Goal: Transaction & Acquisition: Purchase product/service

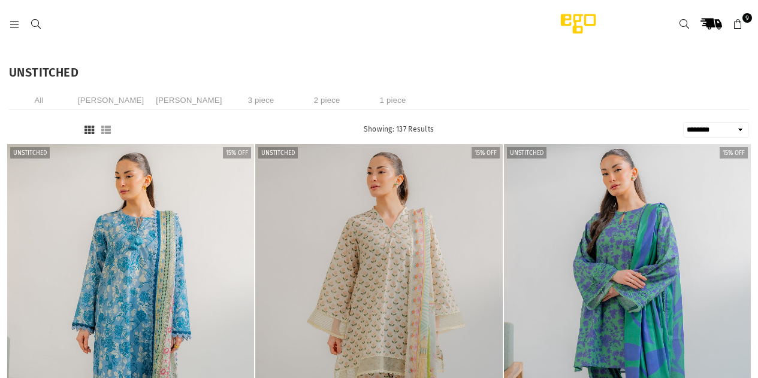
select select "******"
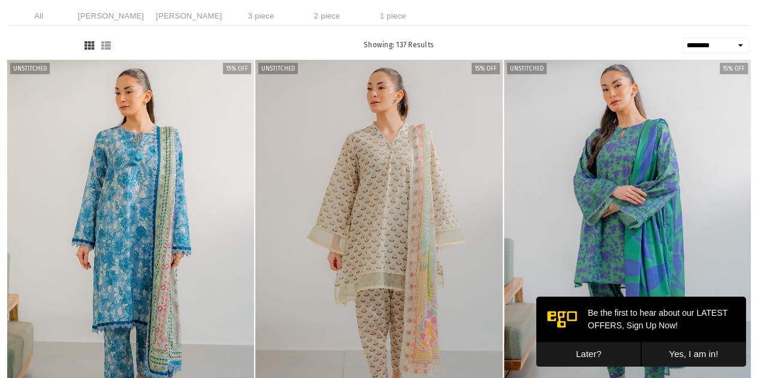
scroll to position [75, 0]
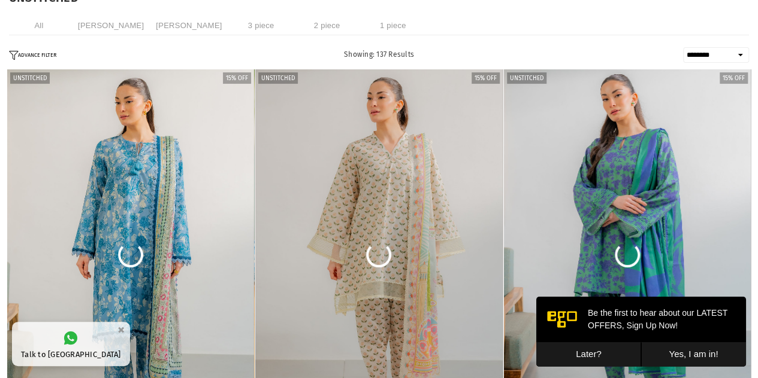
click at [602, 355] on button "Later?" at bounding box center [588, 355] width 105 height 25
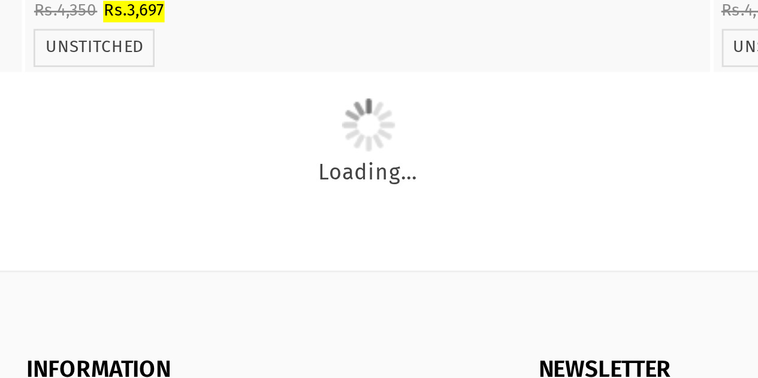
scroll to position [2553, 0]
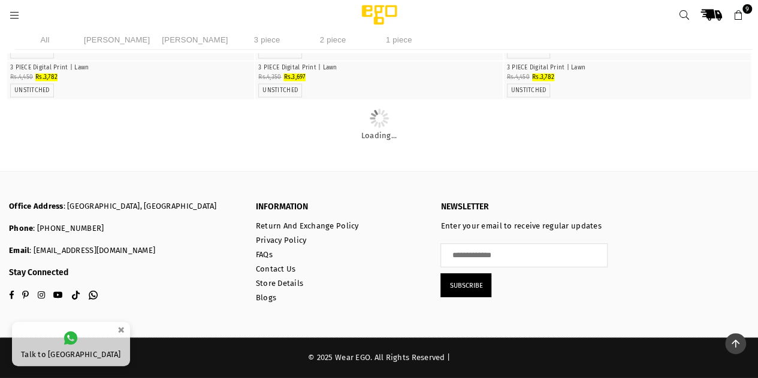
click at [379, 23] on img "1 / 4" at bounding box center [379, 23] width 0 height 0
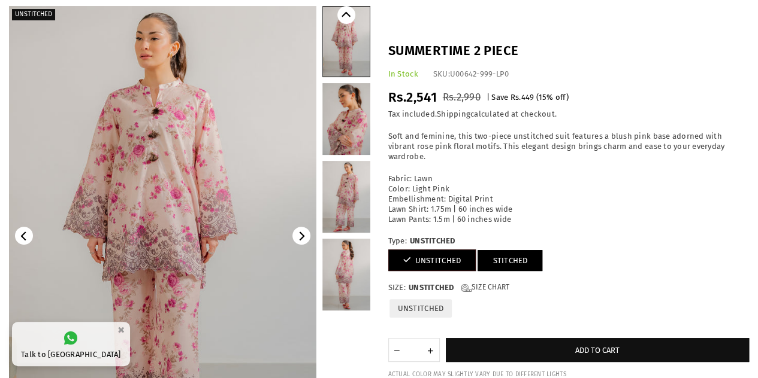
click at [501, 250] on link "STITCHED" at bounding box center [509, 260] width 65 height 21
